Goal: Communication & Community: Answer question/provide support

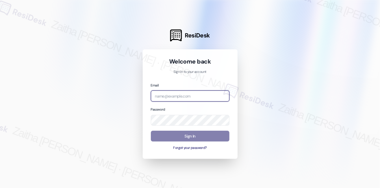
click at [176, 96] on input "email" at bounding box center [190, 95] width 79 height 11
click at [0, 187] on com-1password-button at bounding box center [0, 188] width 0 height 0
click at [330, 53] on div at bounding box center [190, 94] width 380 height 188
click at [192, 91] on input "exe" at bounding box center [190, 95] width 79 height 11
click at [0, 187] on com-1password-button at bounding box center [0, 188] width 0 height 0
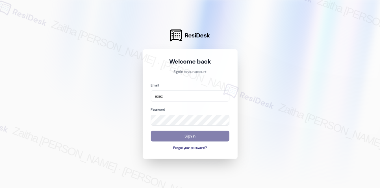
click at [123, 85] on div at bounding box center [190, 94] width 380 height 188
click at [186, 98] on input "exec" at bounding box center [190, 95] width 79 height 11
type input "automated-surveys-executive_management-zaitha.mae.[PERSON_NAME]@executive_[DOMA…"
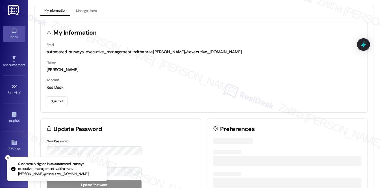
click at [15, 37] on div "Inbox" at bounding box center [14, 37] width 28 height 6
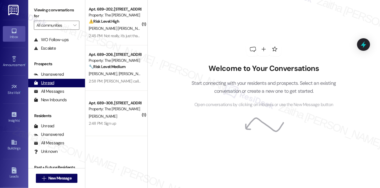
scroll to position [67, 0]
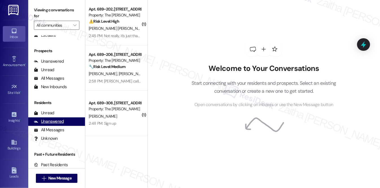
click at [55, 121] on div "Unanswered" at bounding box center [49, 121] width 30 height 6
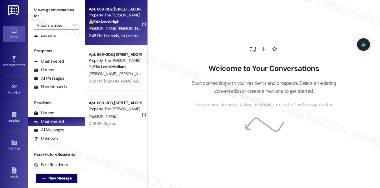
click at [124, 25] on div "[PERSON_NAME] [PERSON_NAME]" at bounding box center [114, 28] width 53 height 7
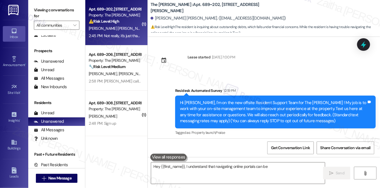
scroll to position [374, 0]
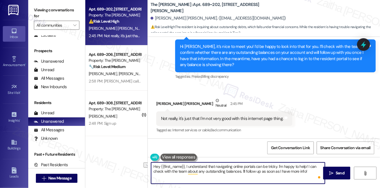
drag, startPoint x: 153, startPoint y: 167, endPoint x: 185, endPoint y: 166, distance: 31.7
click at [185, 166] on textarea "Hey {{first_name}}, I understand that navigating online portals can be tricky. …" at bounding box center [238, 172] width 174 height 21
click at [154, 166] on textarea "I understand that navigating online portals can be tricky. I'm happy to help! I…" at bounding box center [238, 172] width 174 height 21
drag, startPoint x: 295, startPoint y: 165, endPoint x: 162, endPoint y: 171, distance: 133.3
click at [162, 171] on textarea "Thank you for letting me know. I understand that navigating online portals can …" at bounding box center [238, 172] width 174 height 21
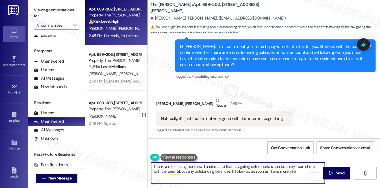
click at [298, 167] on textarea "Thank you for letting me know. I understand that navigating online portals can …" at bounding box center [238, 172] width 174 height 21
type textarea "Thank you for letting me know. I understand that navigating online portals can …"
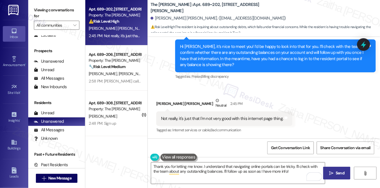
click at [340, 173] on span "Send" at bounding box center [340, 173] width 9 height 6
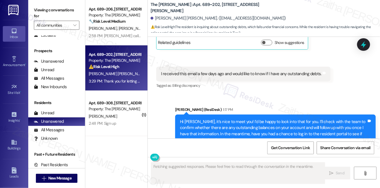
scroll to position [296, 0]
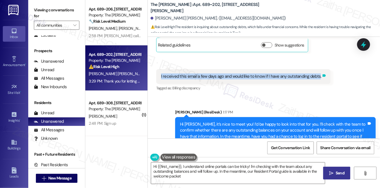
type textarea "Hi {{first_name}}, I understand online portals can be tricky! I'm checking with…"
drag, startPoint x: 156, startPoint y: 75, endPoint x: 317, endPoint y: 82, distance: 160.8
click at [317, 82] on div "I received this email a few days ago and would like to know if I have any outst…" at bounding box center [243, 76] width 175 height 14
copy div "I received this email a few days ago and would like to know if I have any outst…"
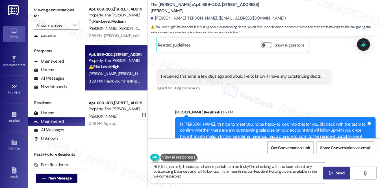
click at [337, 98] on div "Sent via SMS [PERSON_NAME] (ResiDesk) 1:17 PM Hi [PERSON_NAME], it’s nice to me…" at bounding box center [264, 129] width 232 height 66
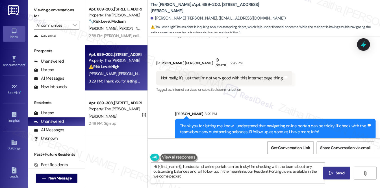
scroll to position [419, 0]
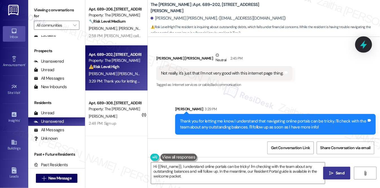
click at [364, 40] on icon at bounding box center [364, 45] width 10 height 10
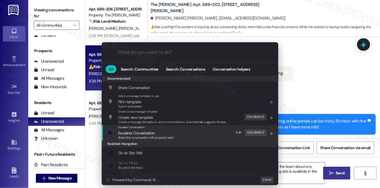
click at [136, 132] on span "Escalate Conversation" at bounding box center [136, 132] width 36 height 5
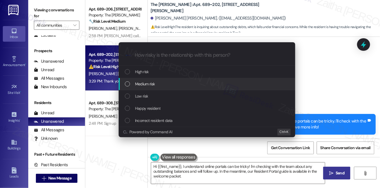
click at [151, 84] on span "Medium risk" at bounding box center [145, 84] width 20 height 6
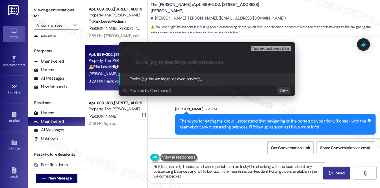
paste input "Inquiry About Outstanding Debts"
type input "Inquiry About Outstanding Debts"
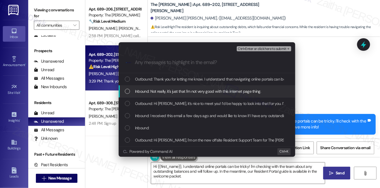
click at [177, 90] on span "Inbound: Not really, it's just that I'm not very good with this internet page t…" at bounding box center [198, 91] width 126 height 6
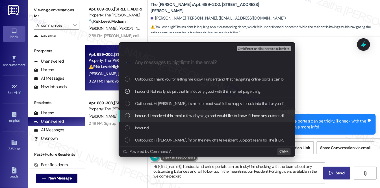
click at [172, 114] on span "Inbound: I received this email a few days ago and would like to know if I have …" at bounding box center [217, 115] width 164 height 6
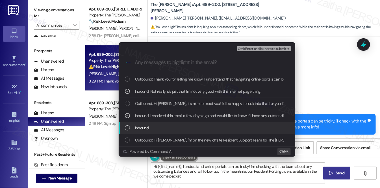
click at [193, 124] on div "Inbound:" at bounding box center [207, 127] width 165 height 6
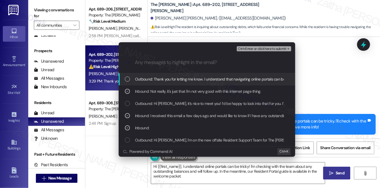
click at [267, 49] on span "Ctrl+Enter or click here to submit" at bounding box center [262, 49] width 48 height 4
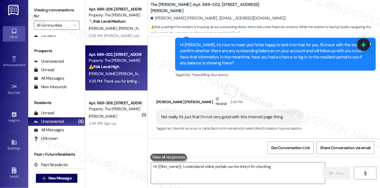
scroll to position [374, 0]
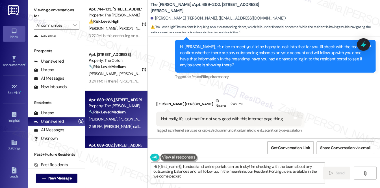
type textarea "Hi {{first_name}}, I understand online portals can be tricky! I'm checking with…"
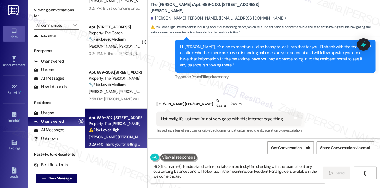
scroll to position [2, 0]
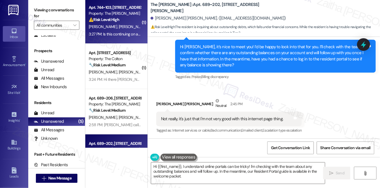
click at [130, 25] on div "[PERSON_NAME] [PERSON_NAME]" at bounding box center [114, 26] width 53 height 7
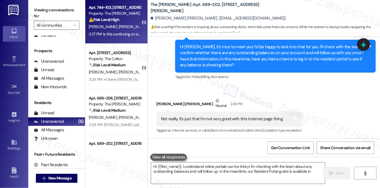
type textarea "Hi {{first_name}}, I understand online portals can be tricky! I'm checking with…"
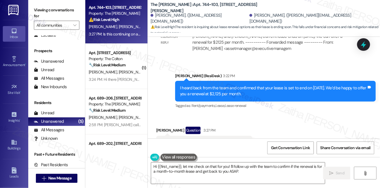
scroll to position [436, 0]
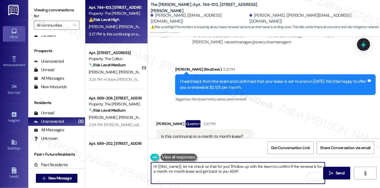
drag, startPoint x: 183, startPoint y: 165, endPoint x: 152, endPoint y: 167, distance: 30.3
click at [152, 167] on textarea "Hi {{first_name}}, let me check on that for you! I'll follow up with the team t…" at bounding box center [238, 172] width 174 height 21
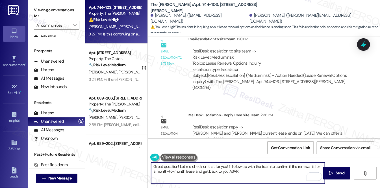
scroll to position [333, 0]
click at [230, 171] on textarea "Great question! Let me check on that for you! I'll follow up with the team to c…" at bounding box center [238, 172] width 174 height 21
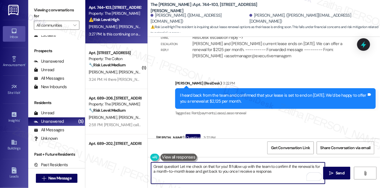
scroll to position [436, 0]
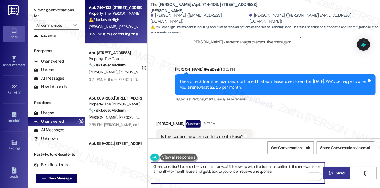
type textarea "Great question! Let me check on that for you! I'll follow up with the team to c…"
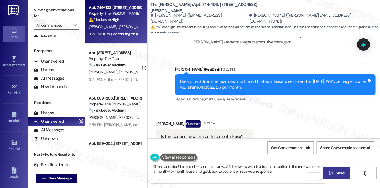
click at [336, 172] on span "Send" at bounding box center [340, 173] width 9 height 6
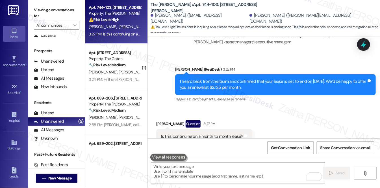
scroll to position [436, 0]
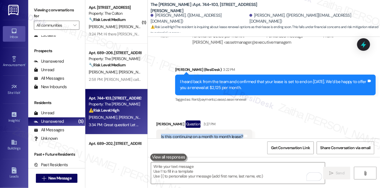
drag, startPoint x: 159, startPoint y: 117, endPoint x: 240, endPoint y: 119, distance: 81.2
click at [240, 129] on div "Is this continuing on a month to month lease? Tags and notes" at bounding box center [204, 136] width 96 height 14
copy div "Is this continuing on a month to month lease?"
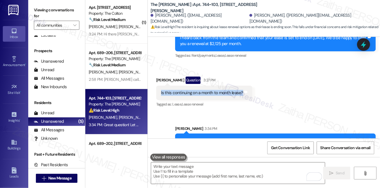
scroll to position [482, 0]
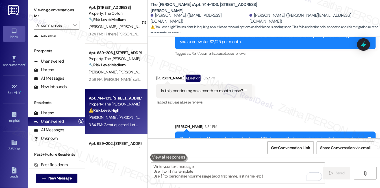
click at [283, 79] on div "Received via SMS [PERSON_NAME] Question 3:27 PM Is this continuing on a month t…" at bounding box center [264, 86] width 232 height 49
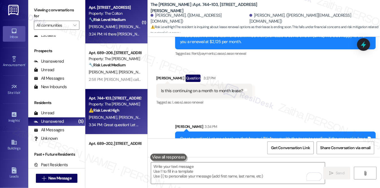
click at [123, 23] on div "Apt. [STREET_ADDRESS] Property: The Colton 🔧 Risk Level: Medium The resident is…" at bounding box center [114, 13] width 53 height 19
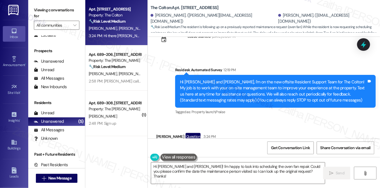
scroll to position [18, 0]
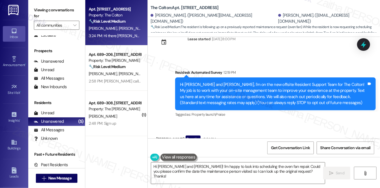
drag, startPoint x: 298, startPoint y: 121, endPoint x: 325, endPoint y: 61, distance: 66.5
click at [325, 61] on div "Survey, sent via SMS Residesk Automated Survey 12:19 PM Hi [PERSON_NAME] and [P…" at bounding box center [264, 90] width 232 height 66
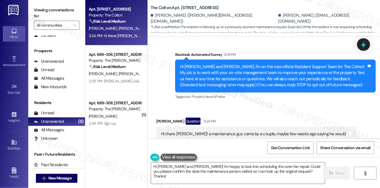
scroll to position [70, 0]
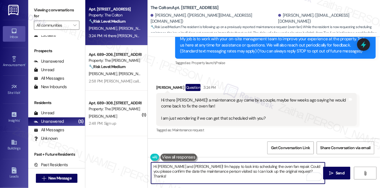
drag, startPoint x: 174, startPoint y: 166, endPoint x: 159, endPoint y: 164, distance: 15.1
click at [158, 163] on textarea "Hi [PERSON_NAME] and [PERSON_NAME]! I'm happy to look into scheduling the oven …" at bounding box center [238, 172] width 174 height 21
click at [168, 165] on textarea "Hi [PERSON_NAME]! I'm happy to look into scheduling the oven fan repair. Could …" at bounding box center [238, 172] width 174 height 21
click at [184, 8] on b "The Colton: Apt. [STREET_ADDRESS]" at bounding box center [185, 8] width 68 height 6
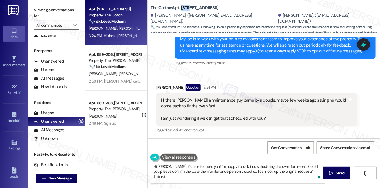
click at [184, 8] on b "The Colton: Apt. [STREET_ADDRESS]" at bounding box center [185, 8] width 68 height 6
copy b "B105"
drag, startPoint x: 158, startPoint y: 98, endPoint x: 273, endPoint y: 119, distance: 116.7
click at [273, 119] on div "Hi there [PERSON_NAME]! a maintenance guy came by a couple, maybe few weeks ago…" at bounding box center [256, 109] width 201 height 33
copy div "Hi there [PERSON_NAME]! a maintenance guy came by a couple, maybe few weeks ago…"
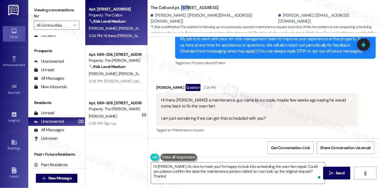
click at [296, 124] on div "Hi there [PERSON_NAME]! a maintenance guy came by a couple, maybe few weeks ago…" at bounding box center [256, 109] width 201 height 33
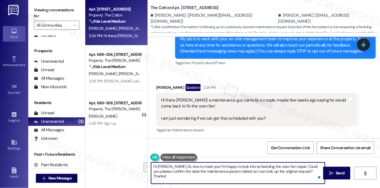
drag, startPoint x: 204, startPoint y: 165, endPoint x: 308, endPoint y: 171, distance: 104.5
click at [308, 171] on textarea "Hi [PERSON_NAME], it's nice to meet you! I'm happy to look into scheduling the …" at bounding box center [238, 172] width 174 height 21
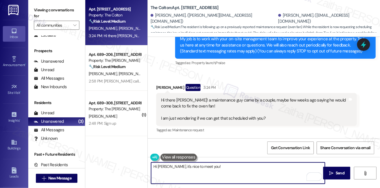
drag, startPoint x: 168, startPoint y: 167, endPoint x: 175, endPoint y: 170, distance: 8.0
click at [168, 167] on textarea "Hi [PERSON_NAME], it's nice to meet you!" at bounding box center [238, 172] width 174 height 21
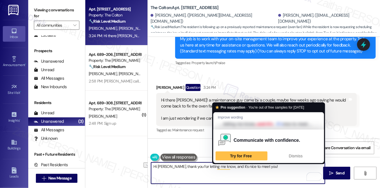
drag, startPoint x: 218, startPoint y: 166, endPoint x: 267, endPoint y: 168, distance: 49.3
click at [265, 168] on textarea "Hi [PERSON_NAME], thank you for letting me know, and it's nice to meet you!" at bounding box center [238, 172] width 174 height 21
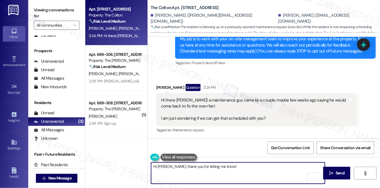
type textarea "Hi [PERSON_NAME], thank you for letting me know!"
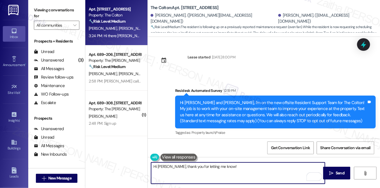
scroll to position [70, 0]
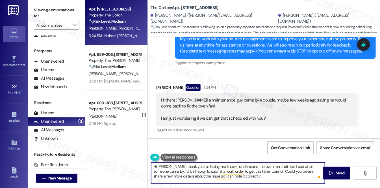
click at [181, 174] on textarea "Hi [PERSON_NAME], thank you for letting me know! I understand the oven fan is s…" at bounding box center [238, 172] width 174 height 21
type textarea "Hi [PERSON_NAME], thank you for letting me know! I understand the oven fan is s…"
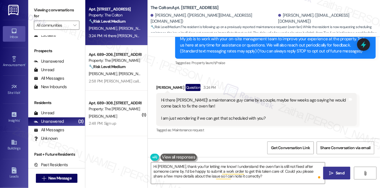
click at [331, 172] on icon "" at bounding box center [332, 173] width 4 height 5
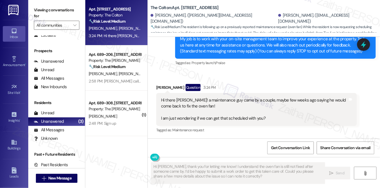
scroll to position [69, 0]
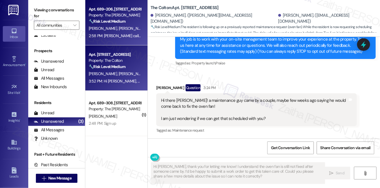
click at [132, 29] on div "[PERSON_NAME] [PERSON_NAME]" at bounding box center [114, 28] width 53 height 7
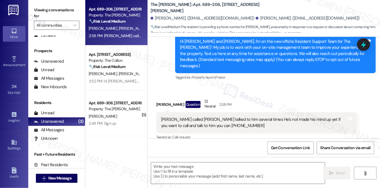
scroll to position [62, 0]
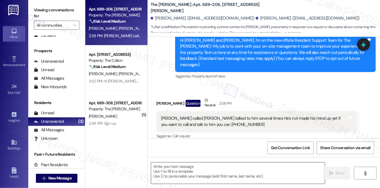
click at [174, 173] on textarea at bounding box center [238, 172] width 174 height 21
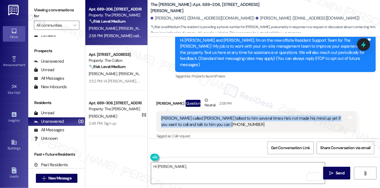
drag, startPoint x: 159, startPoint y: 112, endPoint x: 216, endPoint y: 118, distance: 57.4
click at [216, 118] on div "[PERSON_NAME] called [PERSON_NAME] talked to him several times He's not made hi…" at bounding box center [256, 121] width 201 height 21
copy div "[PERSON_NAME] called [PERSON_NAME] talked to him several times He's not made hi…"
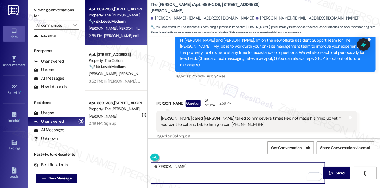
click at [188, 166] on textarea "Hi [PERSON_NAME]," at bounding box center [238, 172] width 174 height 21
paste textarea "I think this message wasn’t meant for me"
paste textarea "Please don't hesitate to contact us if you have any other concerns or home-rela…"
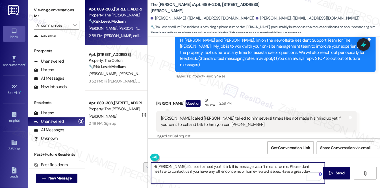
drag, startPoint x: 268, startPoint y: 166, endPoint x: 159, endPoint y: 170, distance: 109.0
click at [159, 170] on textarea "Hi [PERSON_NAME], it's nice to meet you! I think this message wasn’t meant for …" at bounding box center [238, 172] width 174 height 21
drag, startPoint x: 192, startPoint y: 172, endPoint x: 230, endPoint y: 173, distance: 37.6
click at [230, 173] on textarea "Hi [PERSON_NAME], it's nice to meet you! I think this message wasn’t meant for …" at bounding box center [238, 172] width 174 height 21
drag, startPoint x: 268, startPoint y: 166, endPoint x: 200, endPoint y: 167, distance: 67.9
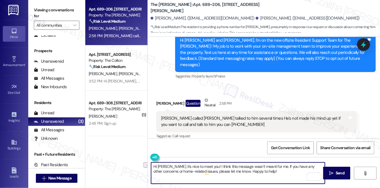
click at [200, 167] on textarea "Hi Kelly, it's nice to meet you! I think this message wasn’t meant for me. If y…" at bounding box center [238, 172] width 174 height 21
click at [267, 166] on textarea "Hi Kelly, it's nice to meet you! I think this message wasn’t meant for me. If y…" at bounding box center [238, 172] width 174 height 21
type textarea "Hi Kelly, it's nice to meet you! I think this message wasn’t meant for me. If y…"
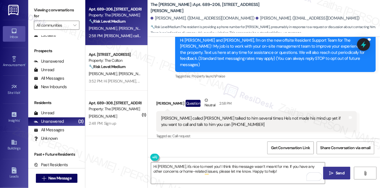
click at [336, 173] on span "Send" at bounding box center [340, 173] width 9 height 6
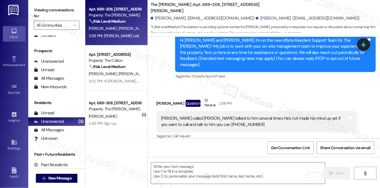
scroll to position [62, 0]
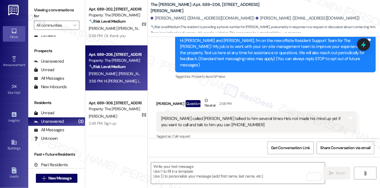
click at [121, 123] on div "2:48 PM: Sign up 2:48 PM: Sign up" at bounding box center [114, 123] width 53 height 7
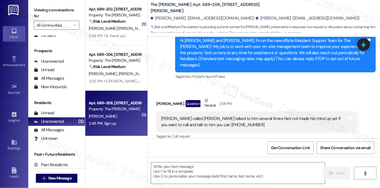
type textarea "Fetching suggested responses. Please feel free to read through the conversation…"
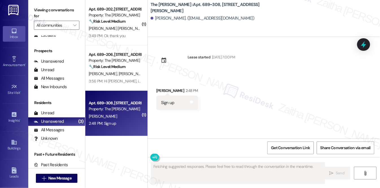
scroll to position [0, 0]
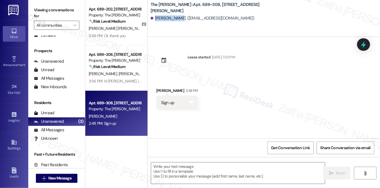
drag, startPoint x: 154, startPoint y: 17, endPoint x: 181, endPoint y: 17, distance: 27.2
click at [181, 17] on div "Chancey Deem. (chanceyleeann@icloud.com)" at bounding box center [203, 18] width 104 height 6
copy div "Chancey Deem"
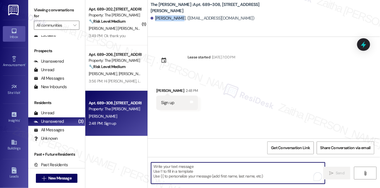
click at [182, 165] on textarea "To enrich screen reader interactions, please activate Accessibility in Grammarl…" at bounding box center [238, 172] width 174 height 21
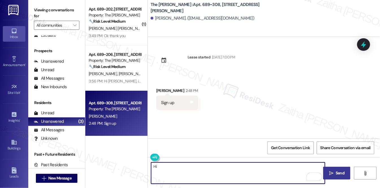
click at [162, 89] on div "Chancey Deem 2:48 PM" at bounding box center [177, 91] width 42 height 8
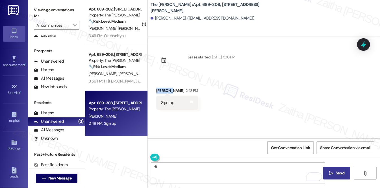
click at [162, 89] on div "Chancey Deem 2:48 PM" at bounding box center [177, 91] width 42 height 8
copy div "Chancey"
click at [167, 168] on textarea "Hi" at bounding box center [238, 172] width 174 height 21
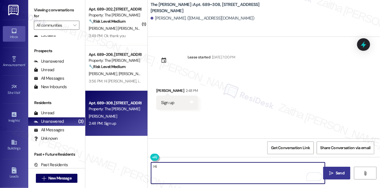
paste textarea "Chancey"
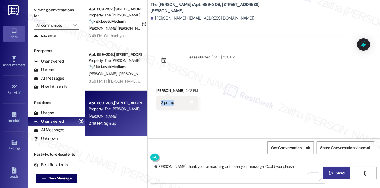
drag, startPoint x: 159, startPoint y: 104, endPoint x: 178, endPoint y: 104, distance: 18.4
click at [178, 104] on div "Sign up Tags and notes" at bounding box center [177, 102] width 42 height 14
copy div "Sign up"
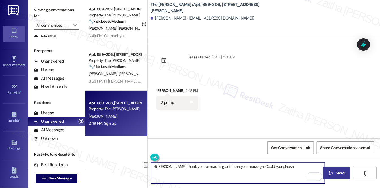
drag, startPoint x: 218, startPoint y: 166, endPoint x: 282, endPoint y: 167, distance: 64.2
click at [282, 167] on textarea "Hi Chancey, thank you for reaching out! I see your message. Could you please" at bounding box center [238, 172] width 174 height 21
paste textarea "I saw your message to ‘sign up’ — can you let me know what you’d like me to get…"
click at [275, 164] on textarea "Hi Chancey, thank you for reaching out! I saw your message to ‘sign up’ — can y…" at bounding box center [238, 172] width 174 height 21
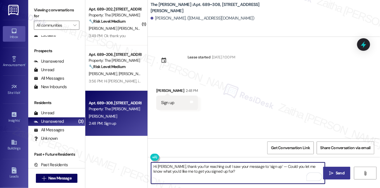
click at [271, 166] on textarea "Hi Chancey, thank you for reaching out! I saw your message to ‘sign up’ — Could…" at bounding box center [238, 172] width 174 height 21
type textarea "Hi Chancey, thank you for reaching out! I saw your message to ‘sign up’, could …"
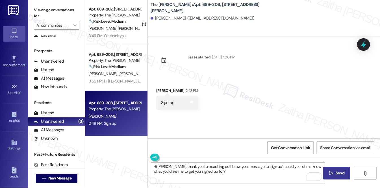
click at [337, 171] on span "Send" at bounding box center [340, 173] width 9 height 6
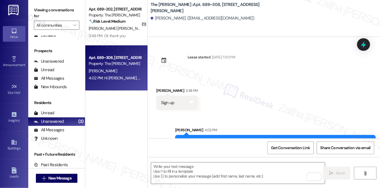
click at [133, 33] on div "3:49 PM: Ok thank you 3:49 PM: Ok thank you" at bounding box center [114, 35] width 53 height 7
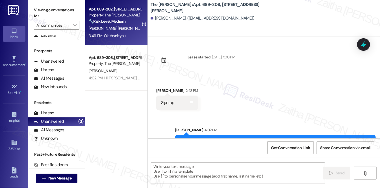
type textarea "Fetching suggested responses. Please feel free to read through the conversation…"
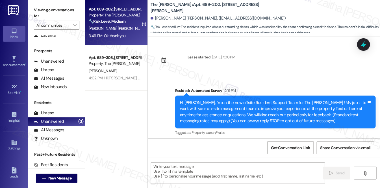
scroll to position [656, 0]
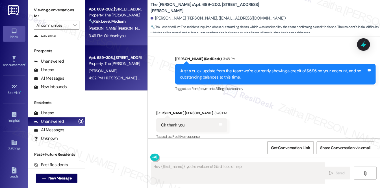
type textarea "Hey {{first_name}}, you're welcome! Glad I could help clarify"
click at [133, 69] on div "[PERSON_NAME]" at bounding box center [114, 70] width 53 height 7
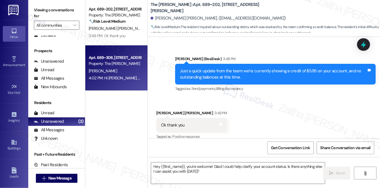
type textarea "Fetching suggested responses. Please feel free to read through the conversation…"
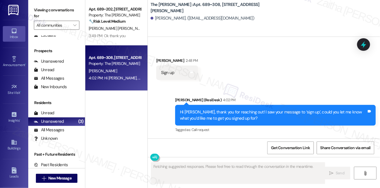
scroll to position [30, 0]
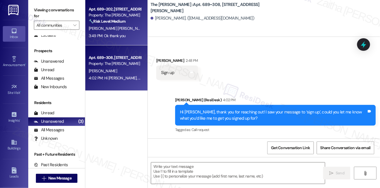
click at [130, 20] on div "🔧 Risk Level: Medium The resident inquired about outstanding debts, which was r…" at bounding box center [115, 21] width 52 height 6
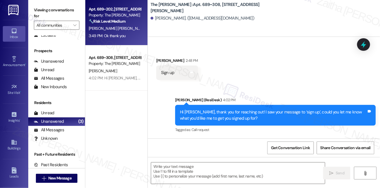
type textarea "Fetching suggested responses. Please feel free to read through the conversation…"
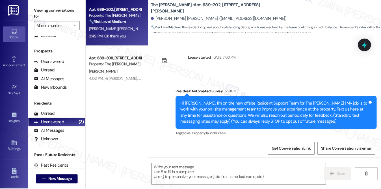
scroll to position [656, 0]
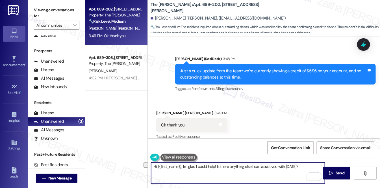
drag, startPoint x: 151, startPoint y: 165, endPoint x: 308, endPoint y: 169, distance: 157.0
click at [308, 169] on textarea "Hi {{first_name}}, I'm glad I could help! Is there anything else I can assist y…" at bounding box center [238, 172] width 174 height 21
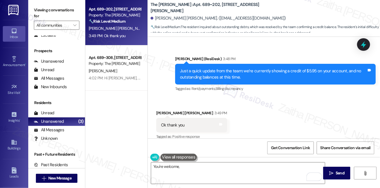
click at [161, 110] on div "Jorge Sandoval Medina 3:49 PM" at bounding box center [191, 114] width 71 height 8
copy div "Jorge"
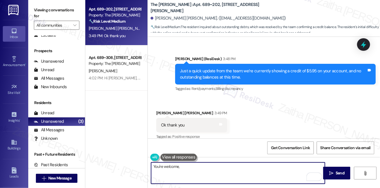
click at [193, 169] on textarea "You're welcome," at bounding box center [238, 172] width 174 height 21
paste textarea "Jorge"
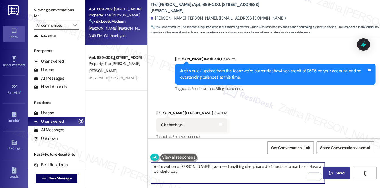
type textarea "You're welcome, Jorge! If you need anything else, please don't hesitate to reac…"
click at [338, 173] on span "Send" at bounding box center [340, 173] width 9 height 6
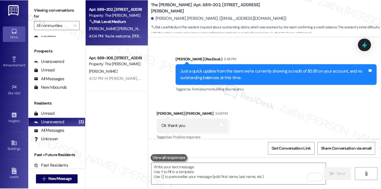
scroll to position [66, 0]
